Goal: Information Seeking & Learning: Check status

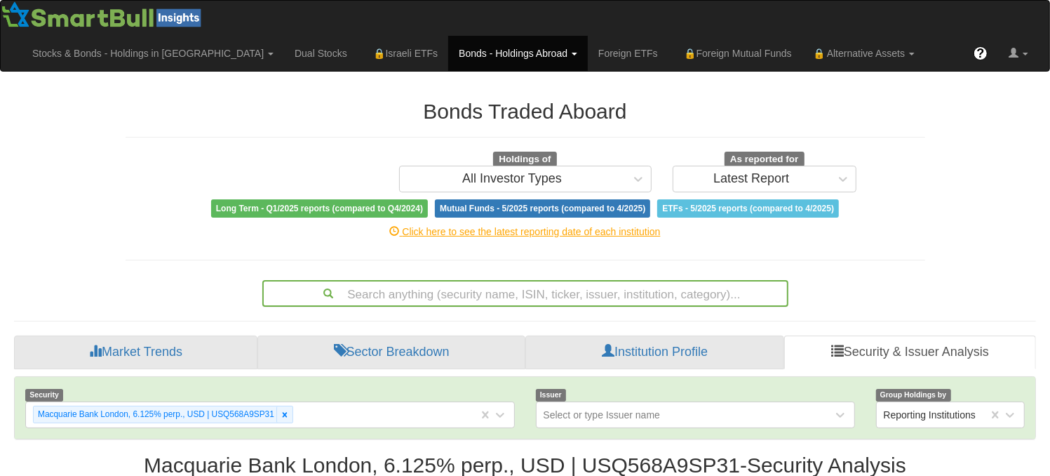
scroll to position [180, 0]
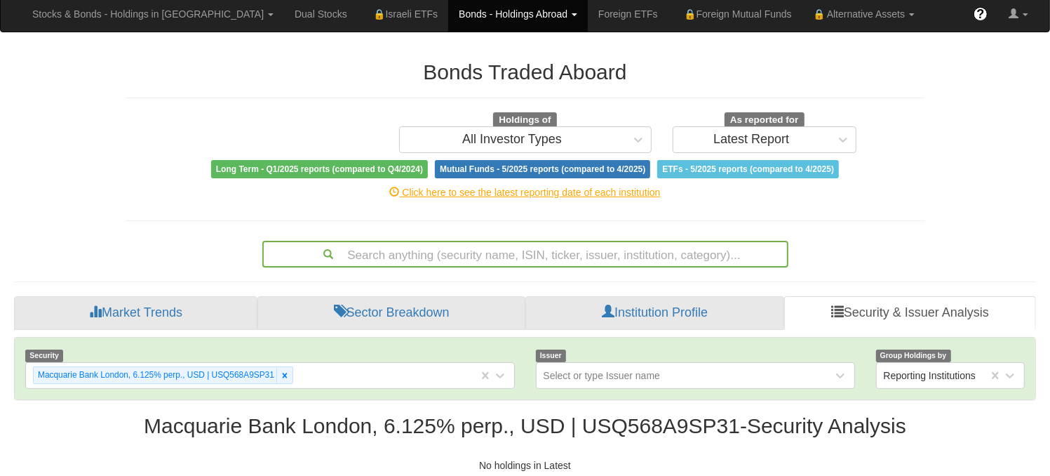
click at [443, 267] on div "Search anything (security name, ISIN, ticker, issuer, institution, category)..." at bounding box center [525, 254] width 526 height 27
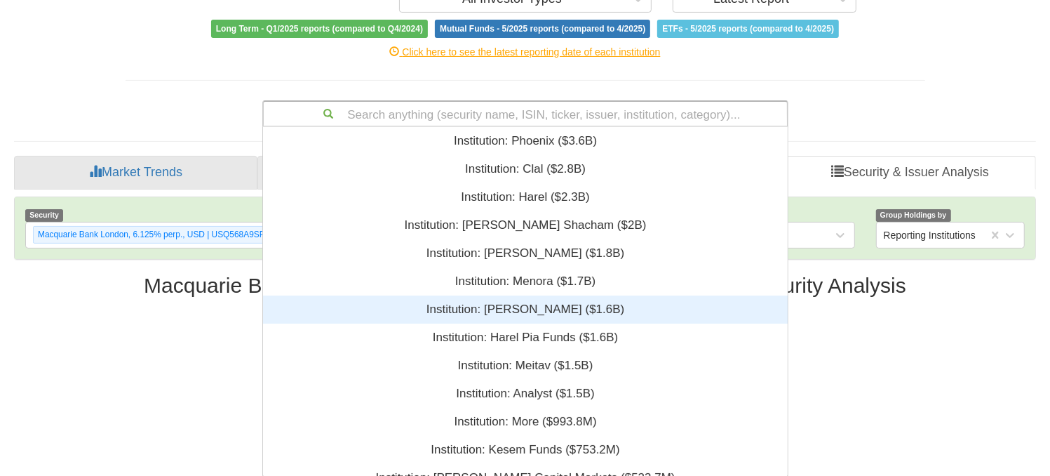
scroll to position [340, 515]
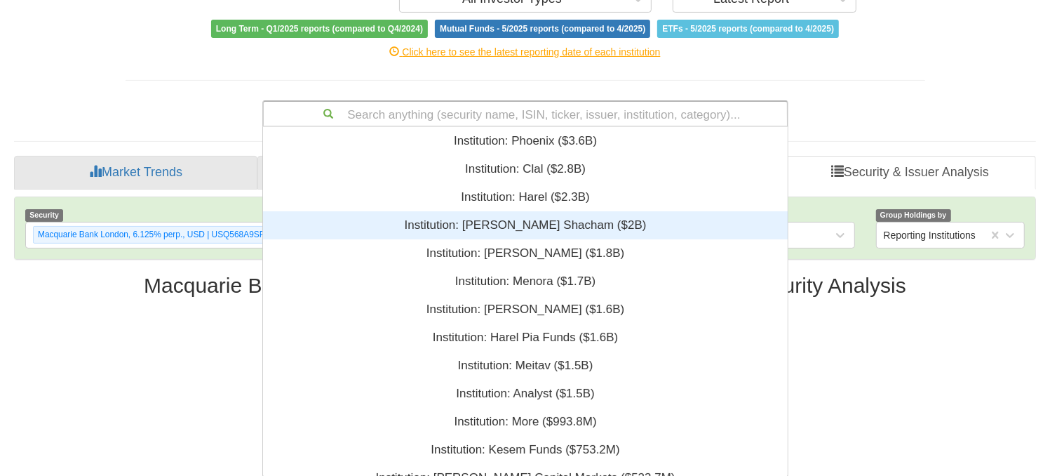
paste input "US68877AAA25"
type input "US68877AAA25"
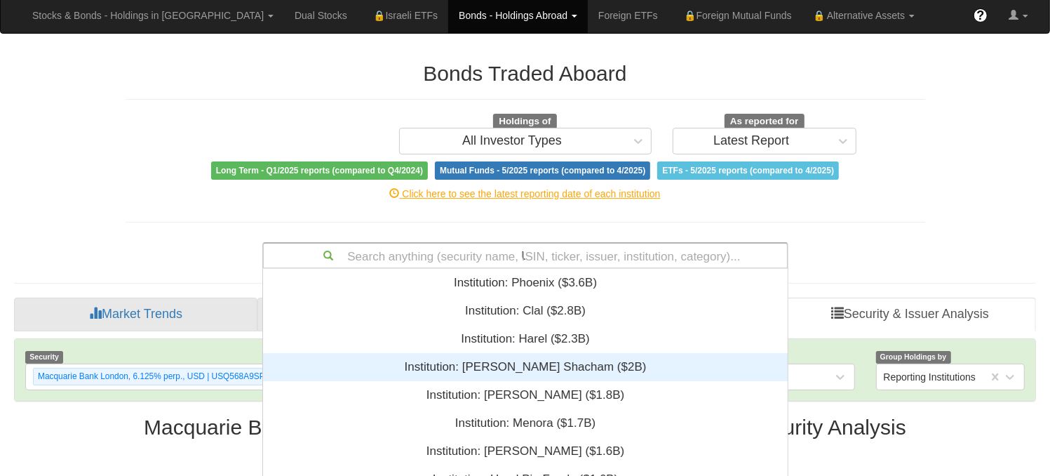
scroll to position [18, 515]
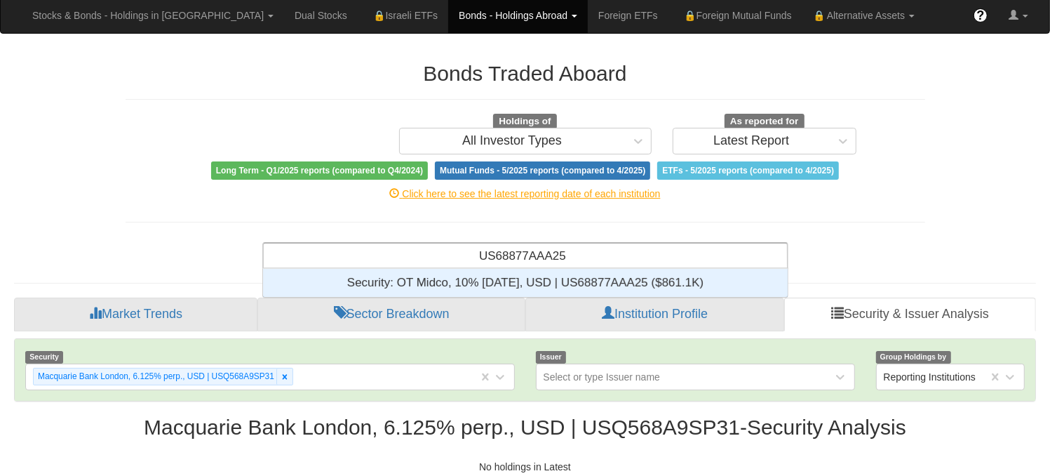
click at [466, 282] on div "Security: ‎OT Midco, 10% [DATE], USD | US68877AAA25 ‎($861.1K)‏" at bounding box center [525, 283] width 525 height 28
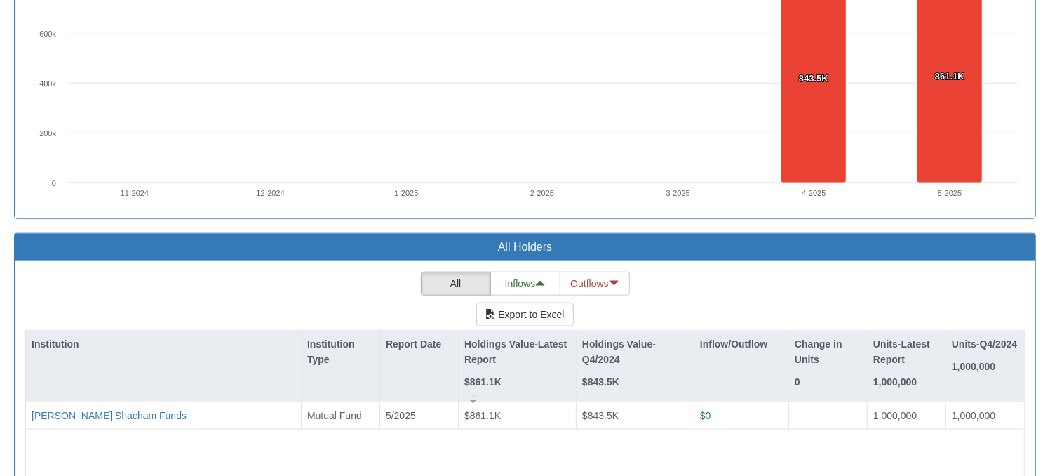
scroll to position [1148, 0]
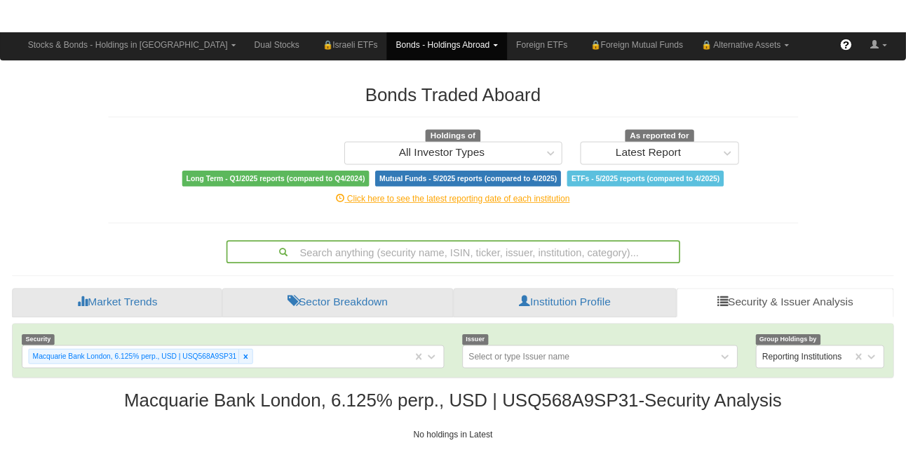
scroll to position [73, 0]
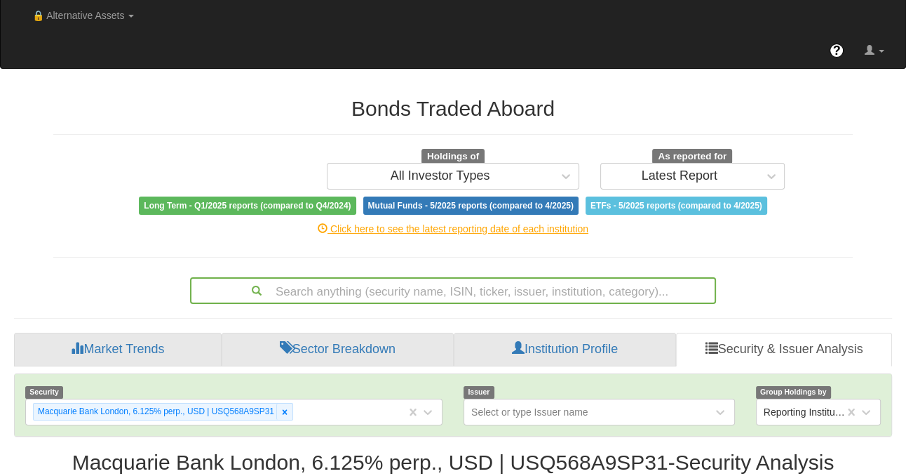
click at [300, 97] on h2 "Bonds Traded Aboard" at bounding box center [453, 108] width 800 height 23
